Goal: Information Seeking & Learning: Learn about a topic

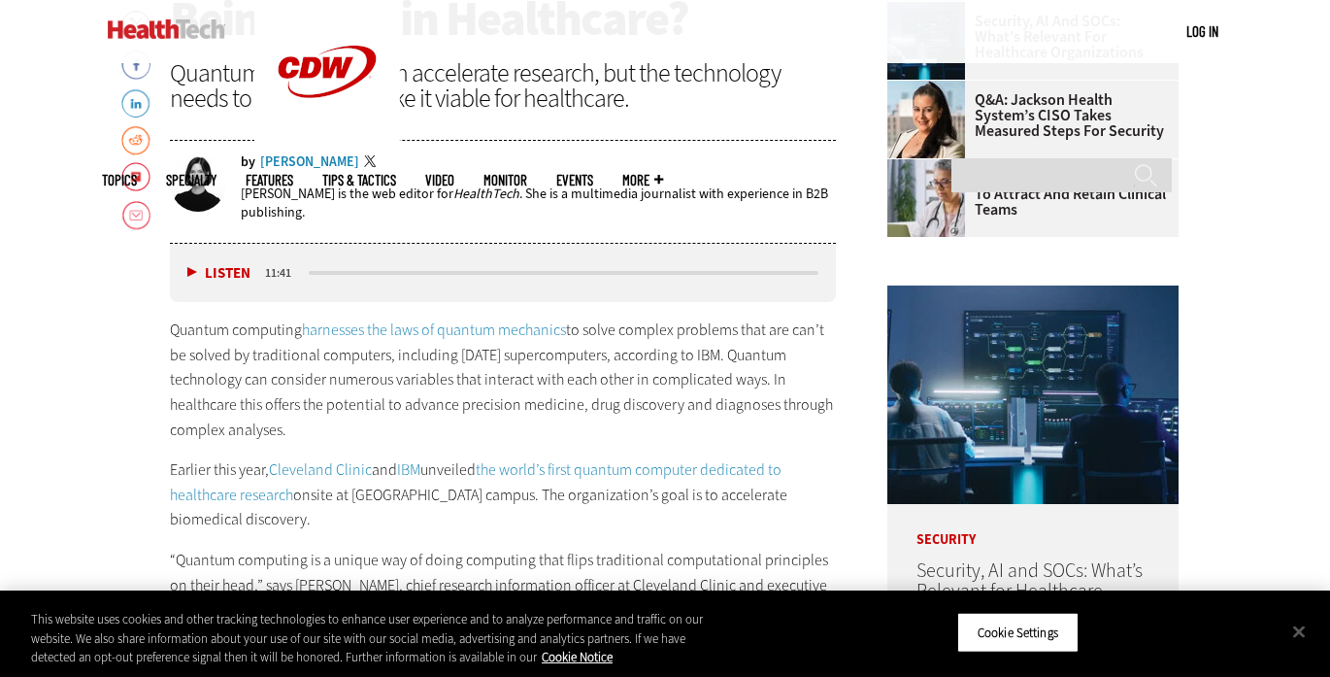
scroll to position [1578, 0]
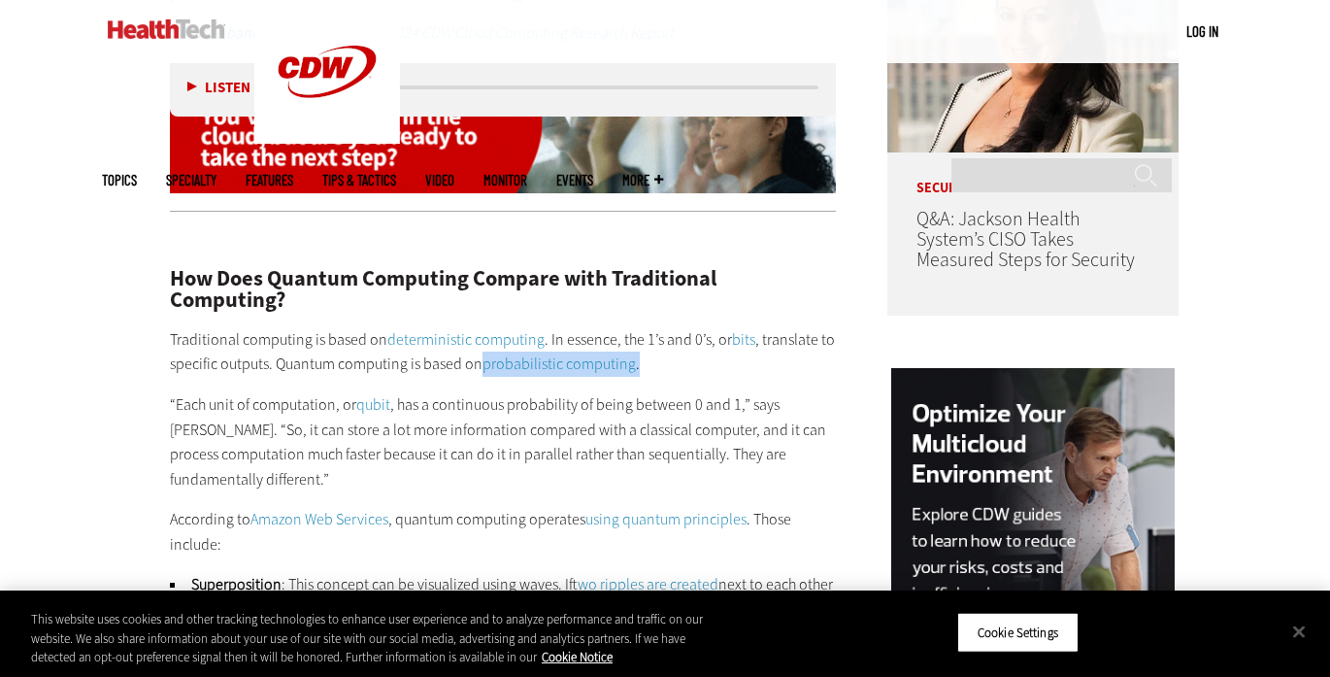
drag, startPoint x: 482, startPoint y: 365, endPoint x: 636, endPoint y: 368, distance: 154.4
click at [636, 368] on p "Traditional computing is based on deterministic computing . In essence, the 1’s…" at bounding box center [503, 352] width 666 height 50
copy p "probabilistic computing ."
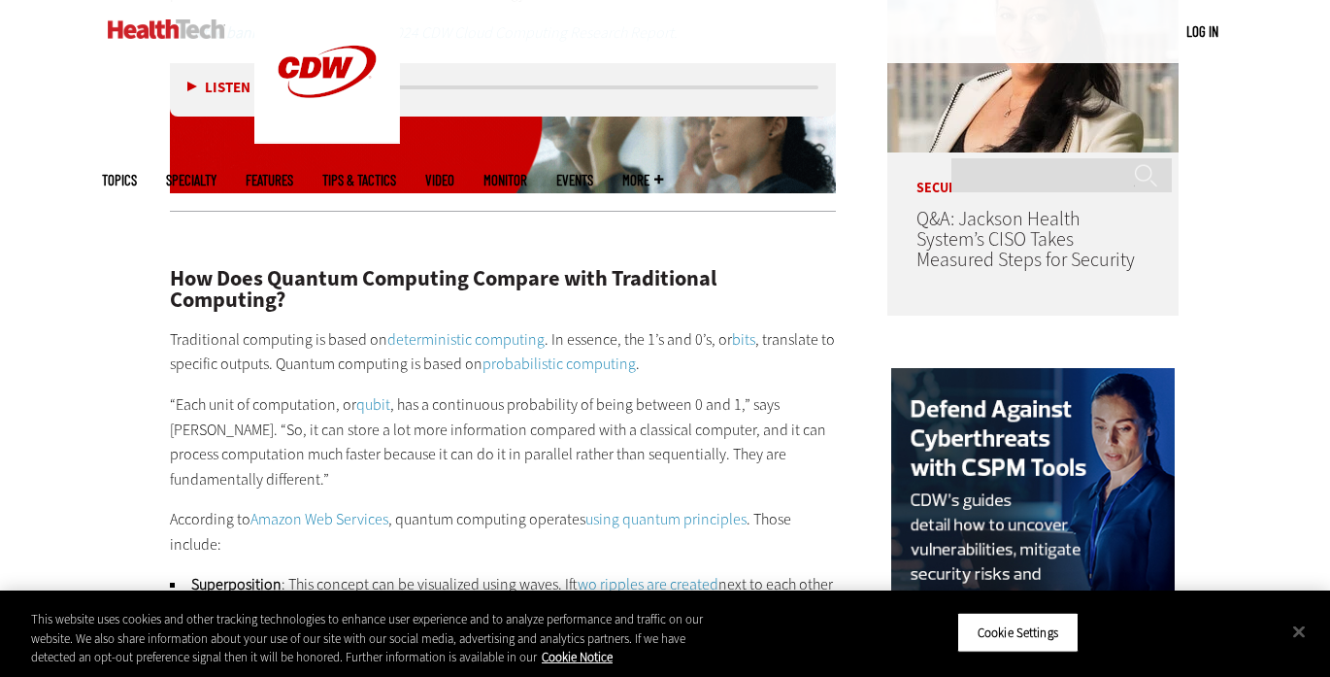
scroll to position [3085, 0]
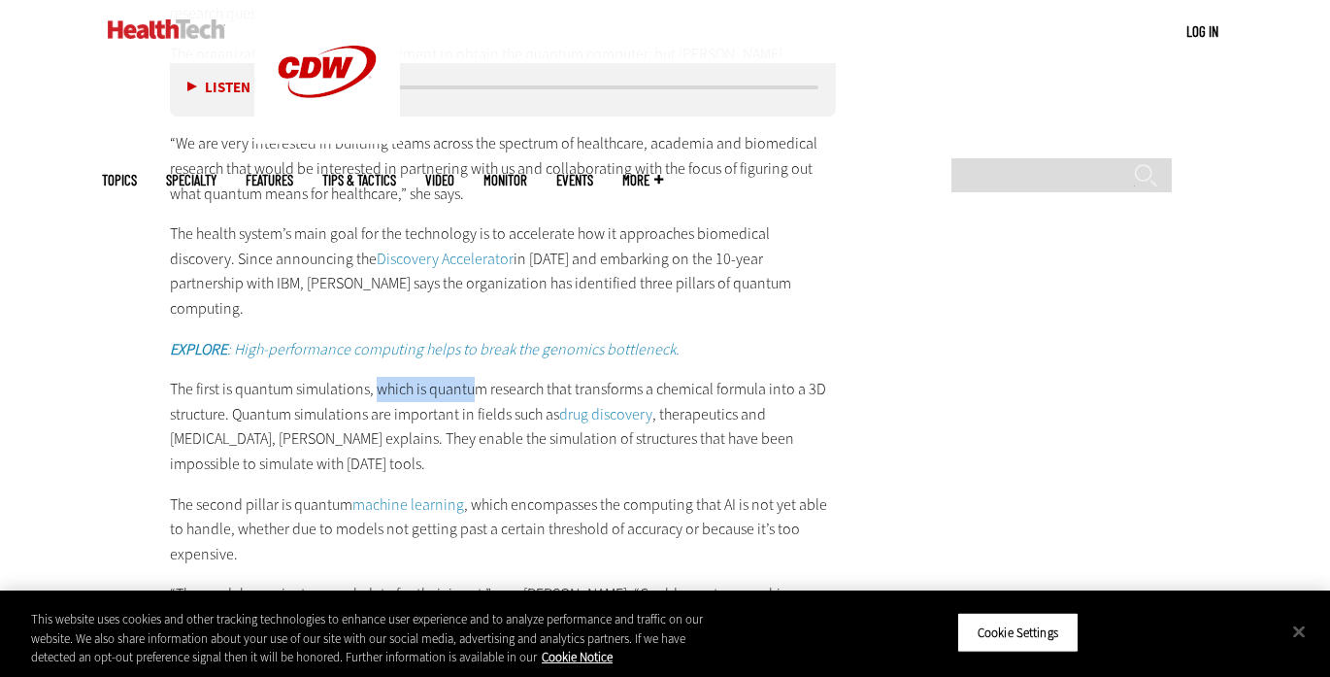
drag, startPoint x: 378, startPoint y: 339, endPoint x: 478, endPoint y: 339, distance: 100.0
click at [478, 377] on p "The first is quantum simulations, which is quantum research that transforms a c…" at bounding box center [503, 426] width 666 height 99
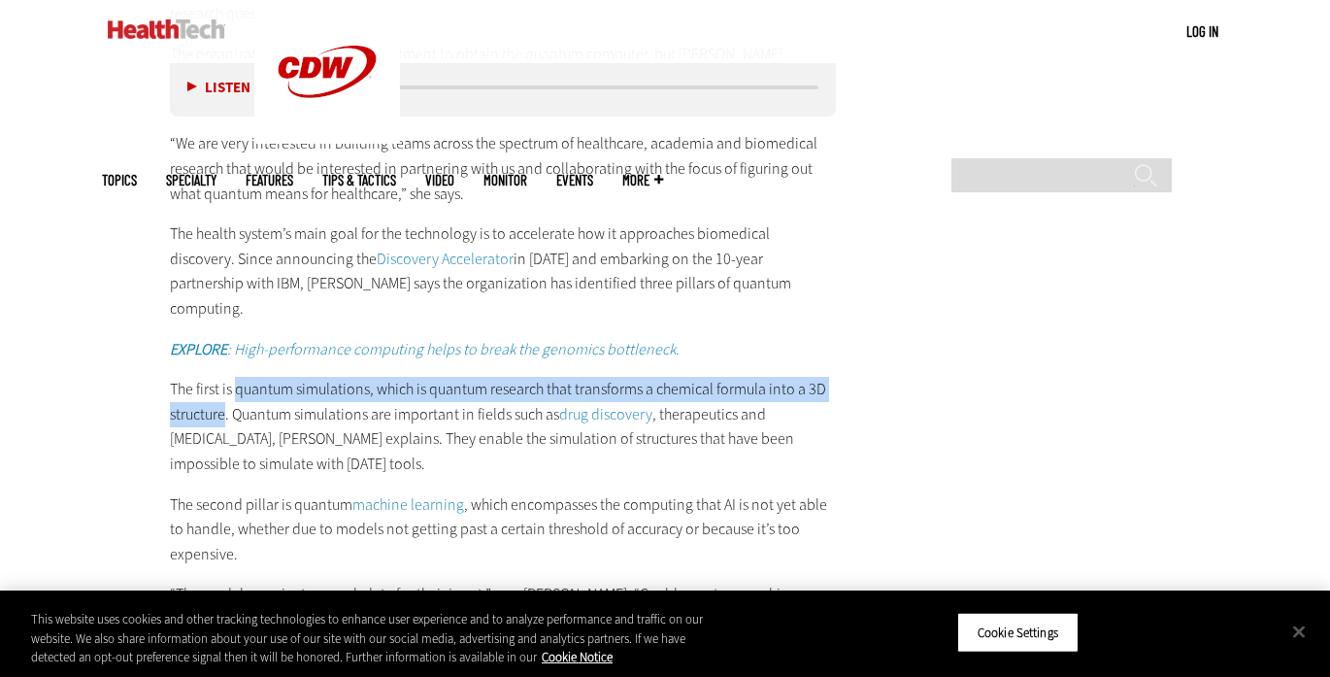
drag, startPoint x: 237, startPoint y: 341, endPoint x: 227, endPoint y: 356, distance: 18.3
click at [227, 377] on p "The first is quantum simulations, which is quantum research that transforms a c…" at bounding box center [503, 426] width 666 height 99
copy p "quantum simulations, which is quantum research that transforms a chemical formu…"
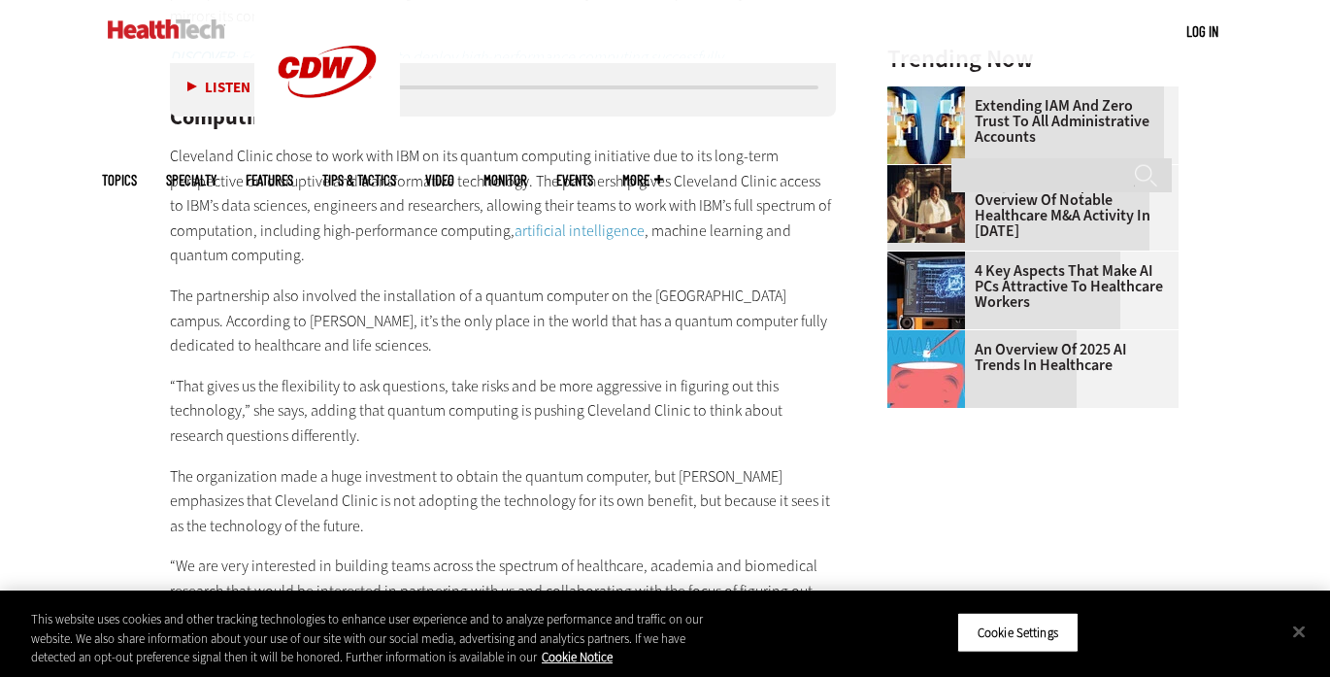
scroll to position [3355, 0]
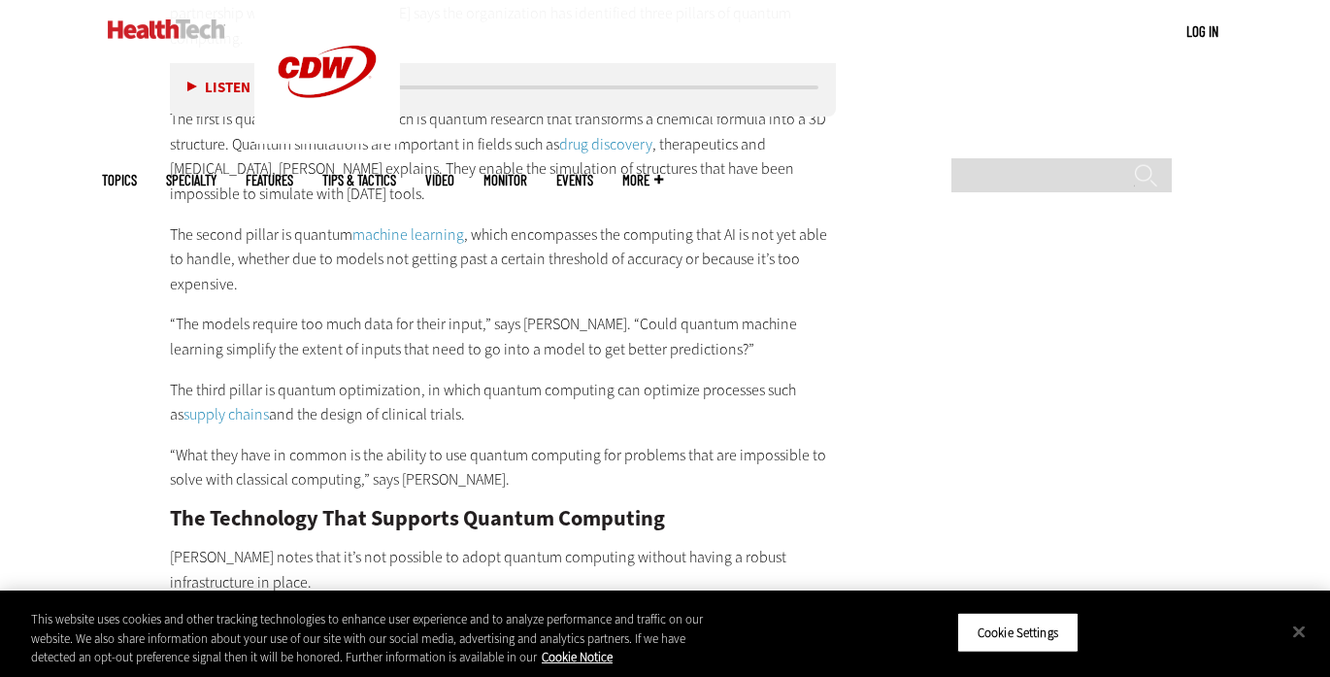
drag, startPoint x: 277, startPoint y: 337, endPoint x: 513, endPoint y: 366, distance: 237.7
click at [513, 378] on p "The third pillar is quantum optimization, in which quantum computing can optimi…" at bounding box center [503, 403] width 666 height 50
copy p "quantum optimization, in which quantum computing can optimize processes such as…"
click at [889, 273] on main "Home » Cloud Close New AI Research From CDW See how IT leaders are tackling AI …" at bounding box center [665, 216] width 1126 height 5869
click at [221, 404] on link "supply chains" at bounding box center [225, 414] width 85 height 20
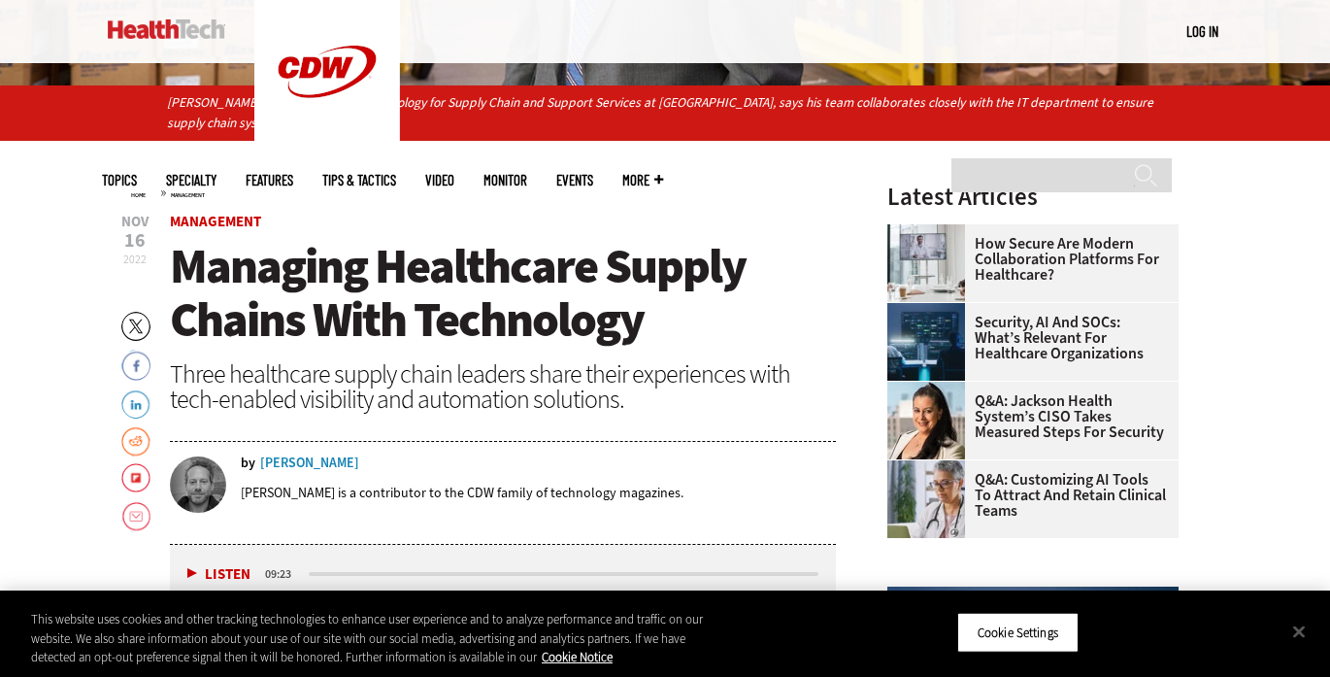
scroll to position [571, 0]
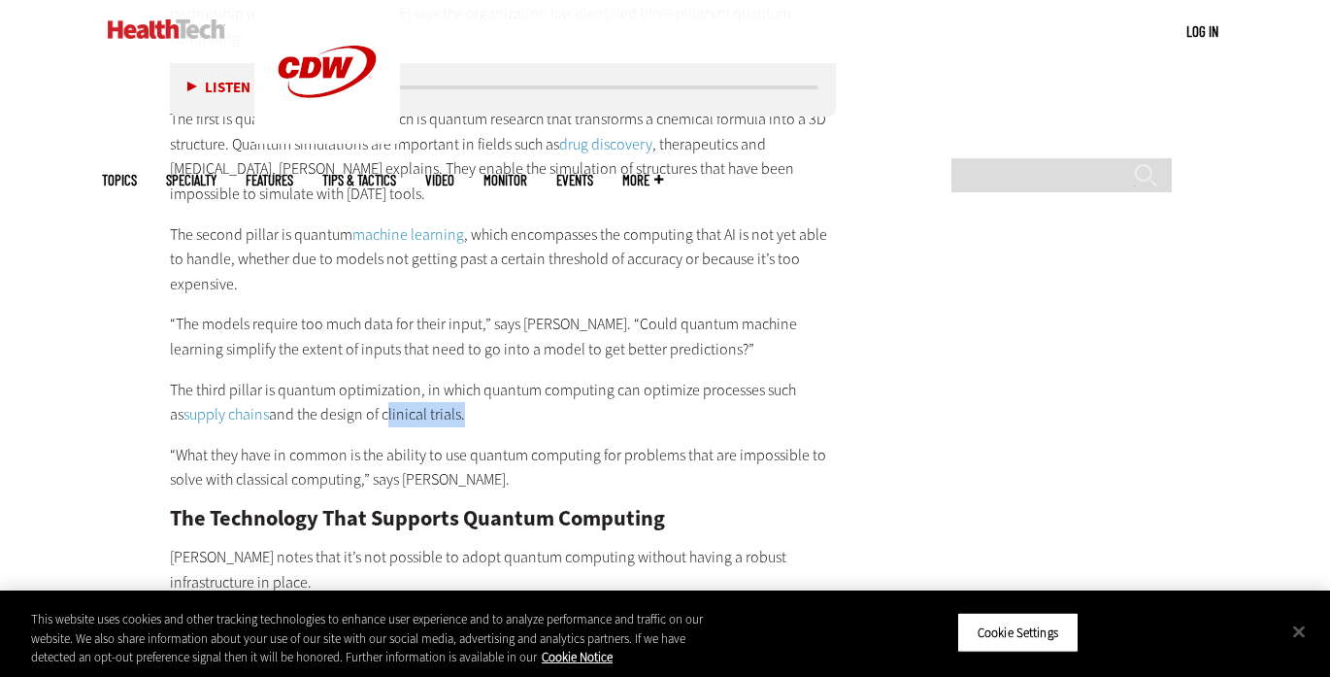
drag, startPoint x: 369, startPoint y: 361, endPoint x: 449, endPoint y: 362, distance: 79.6
click at [449, 378] on p "The third pillar is quantum optimization, in which quantum computing can optimi…" at bounding box center [503, 403] width 666 height 50
